Goal: Transaction & Acquisition: Obtain resource

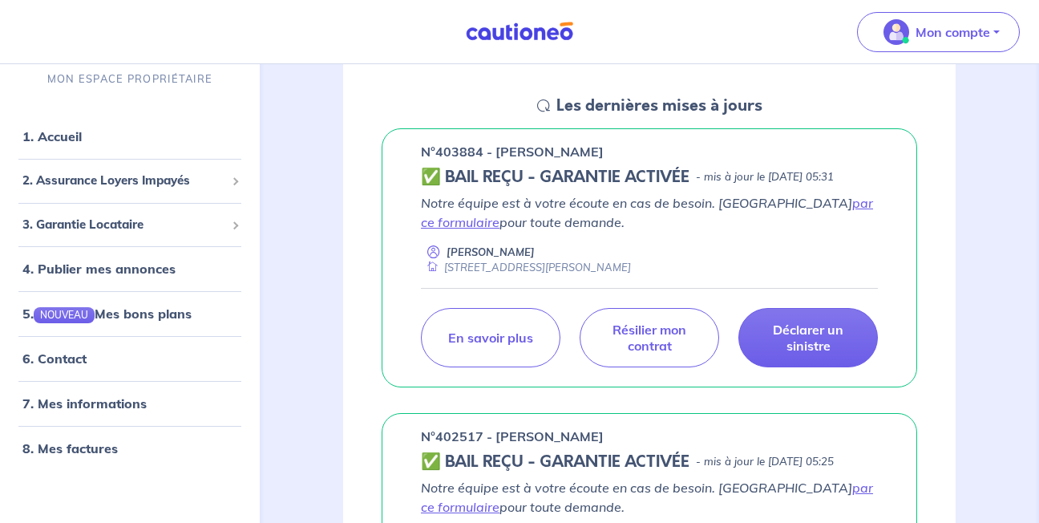
scroll to position [192, 0]
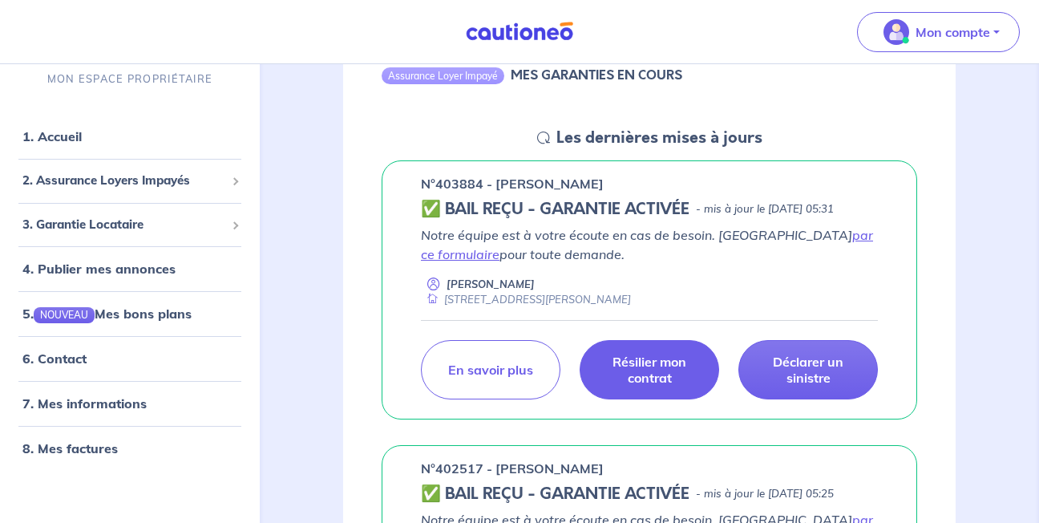
click at [636, 386] on p "Résilier mon contrat" at bounding box center [649, 370] width 99 height 32
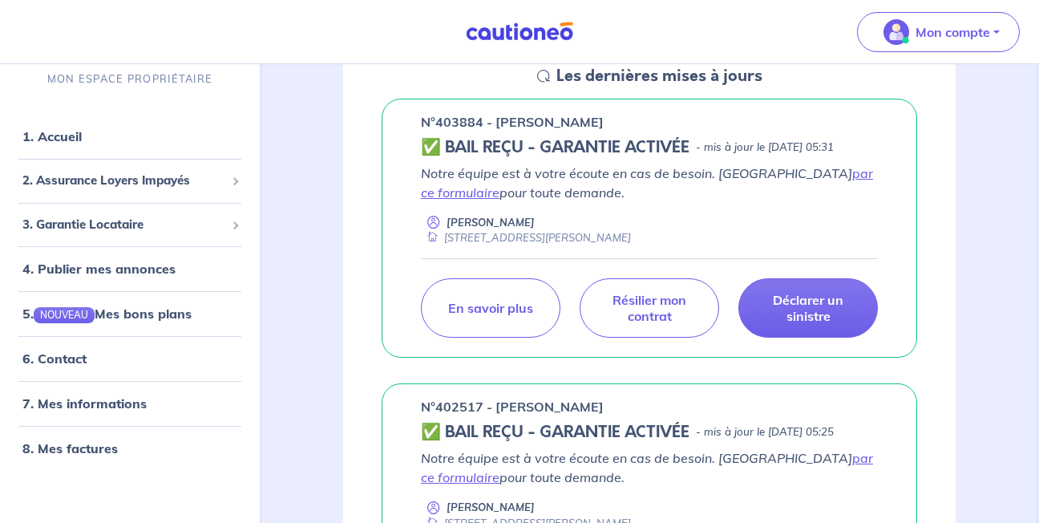
scroll to position [257, 0]
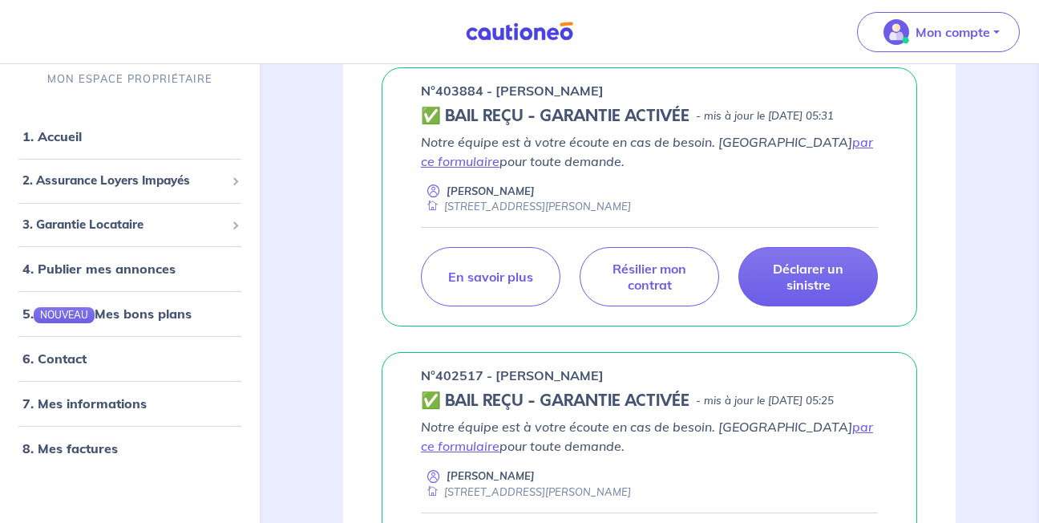
scroll to position [289, 0]
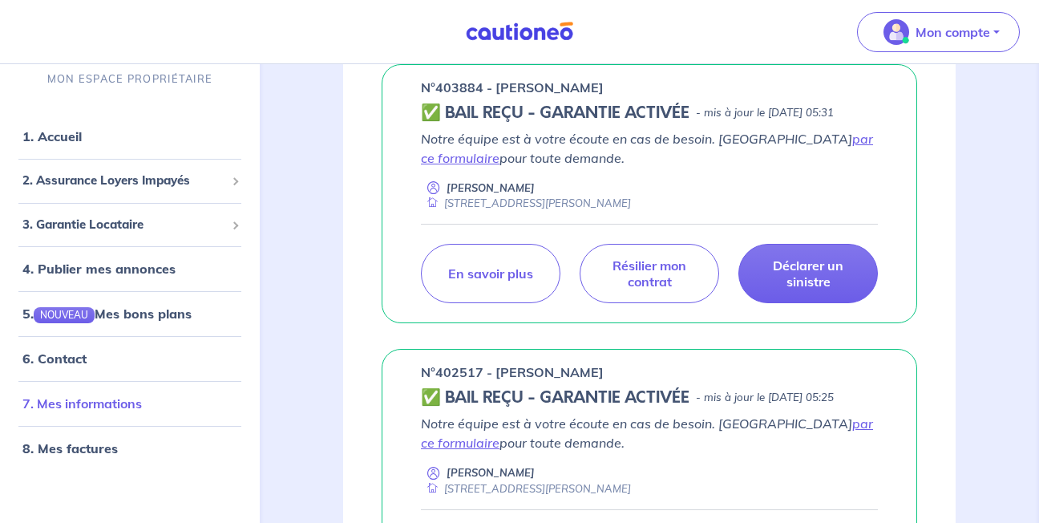
click at [129, 399] on link "7. Mes informations" at bounding box center [81, 404] width 119 height 16
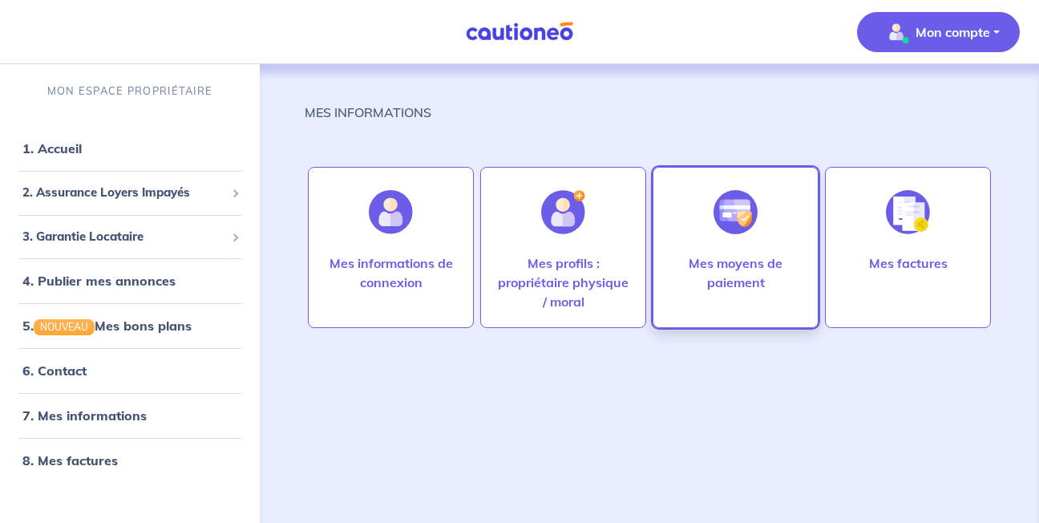
click at [724, 237] on div at bounding box center [736, 212] width 70 height 83
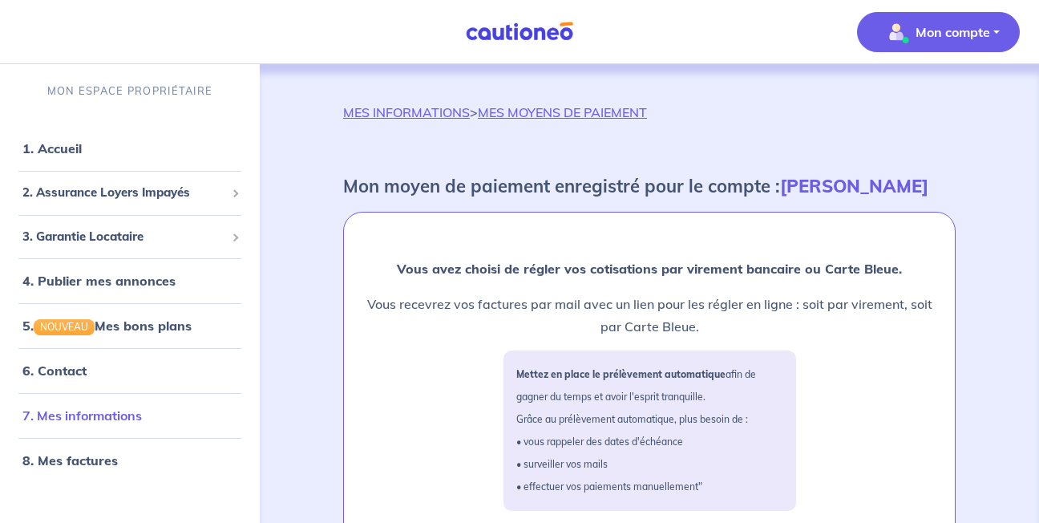
click at [99, 414] on link "7. Mes informations" at bounding box center [81, 415] width 119 height 16
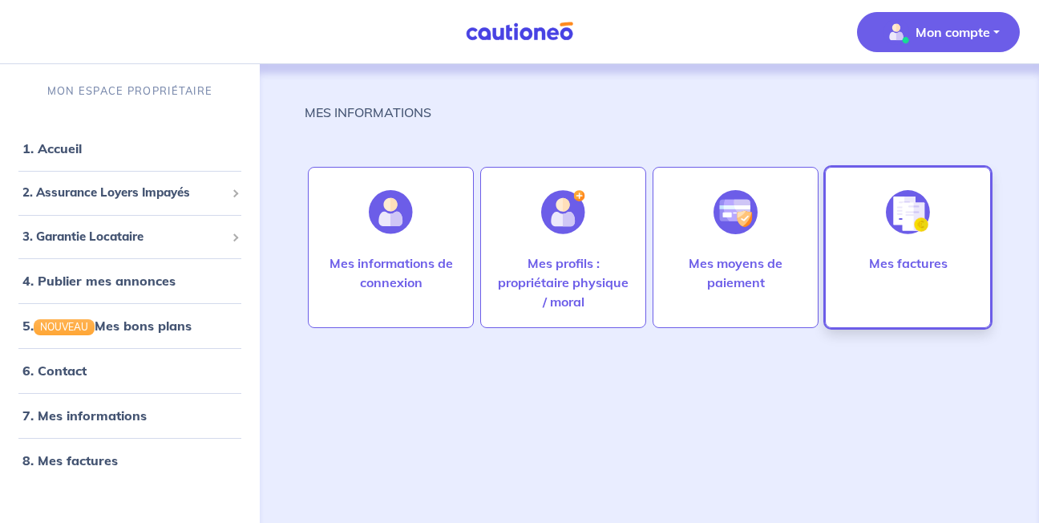
click at [853, 252] on div "Mes factures" at bounding box center [908, 247] width 166 height 161
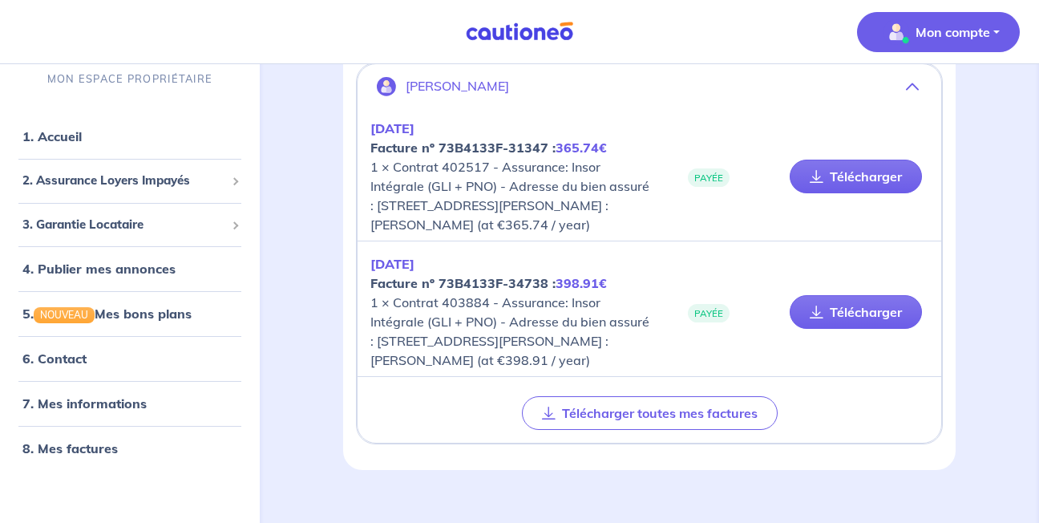
scroll to position [152, 0]
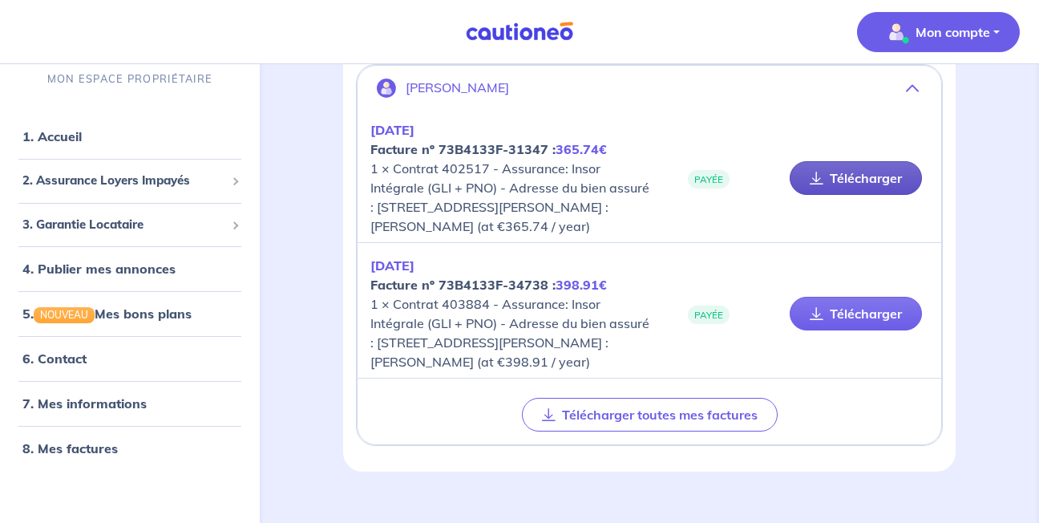
click at [873, 186] on link "Télécharger" at bounding box center [856, 178] width 132 height 34
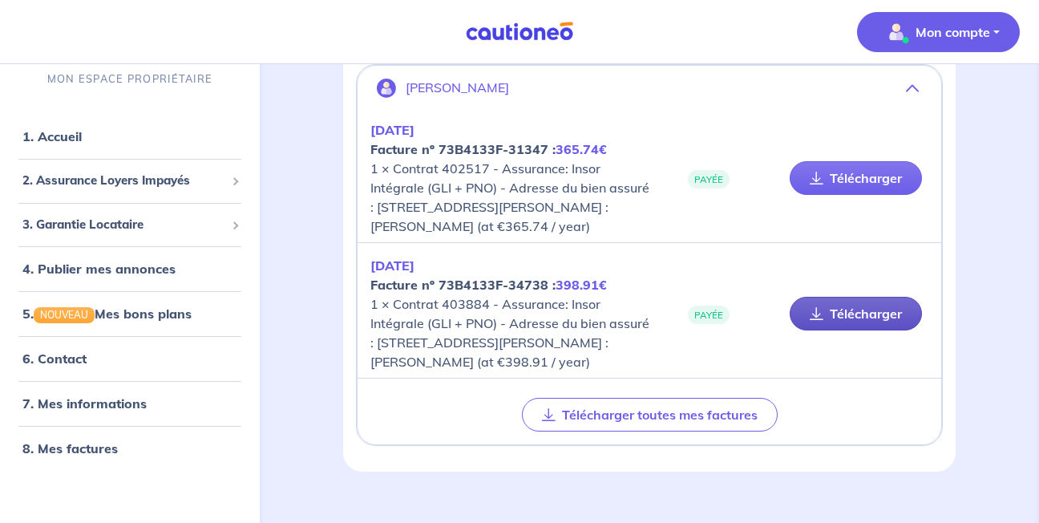
click at [839, 330] on link "Télécharger" at bounding box center [856, 314] width 132 height 34
